Goal: Check status: Check status

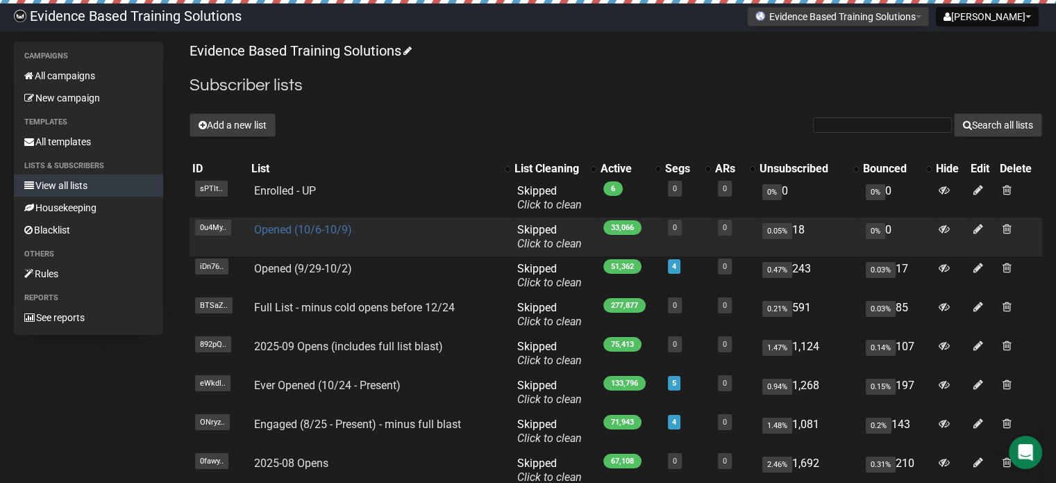
click at [298, 228] on link "Opened (10/6-10/9)" at bounding box center [303, 229] width 98 height 13
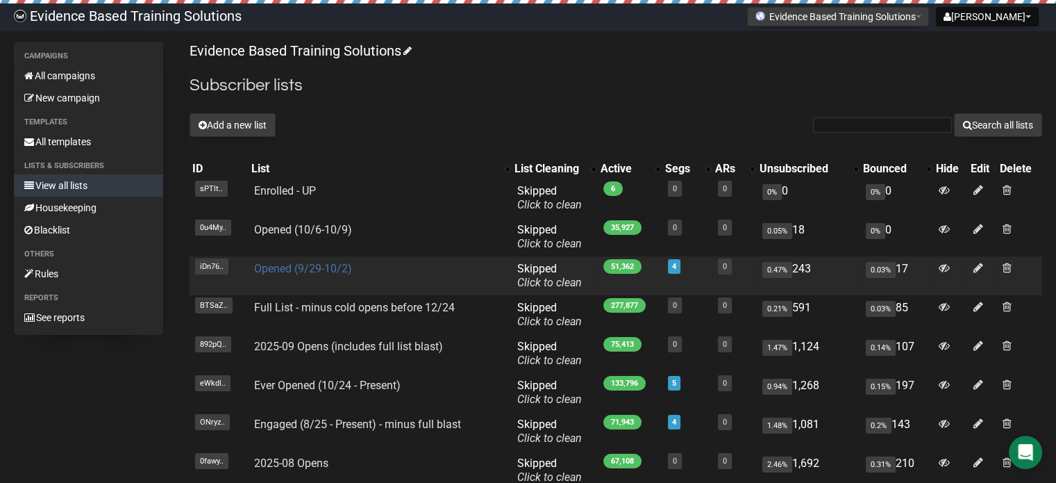
click at [309, 269] on link "Opened (9/29-10/2)" at bounding box center [303, 268] width 98 height 13
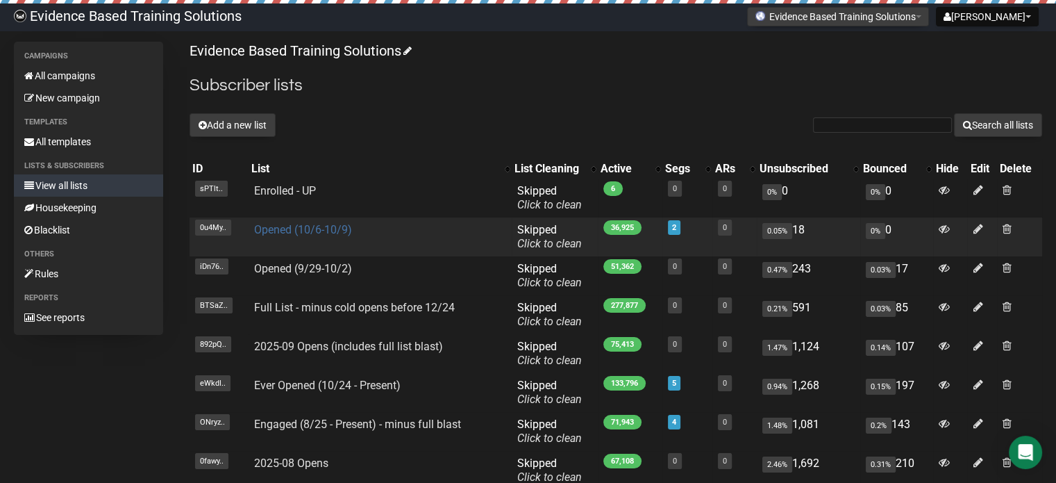
click at [336, 224] on link "Opened (10/6-10/9)" at bounding box center [303, 229] width 98 height 13
click at [280, 232] on link "Opened (10/6-10/9)" at bounding box center [303, 229] width 98 height 13
